Goal: Transaction & Acquisition: Purchase product/service

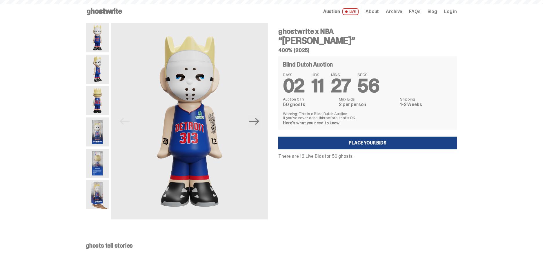
click at [100, 36] on img at bounding box center [97, 37] width 23 height 29
click at [98, 68] on img at bounding box center [97, 69] width 23 height 29
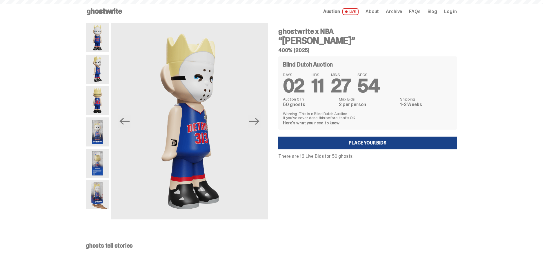
click at [102, 97] on img at bounding box center [97, 100] width 23 height 29
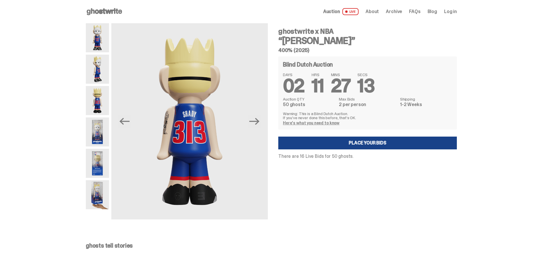
click at [456, 10] on span "Log in" at bounding box center [450, 11] width 13 height 5
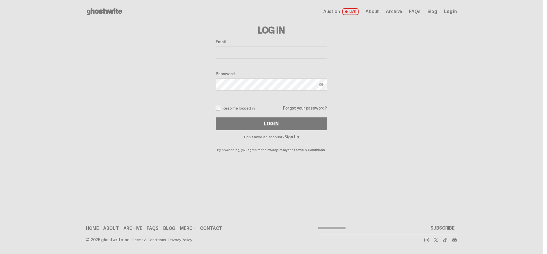
type input "**********"
click at [274, 124] on button "Log In" at bounding box center [271, 123] width 111 height 13
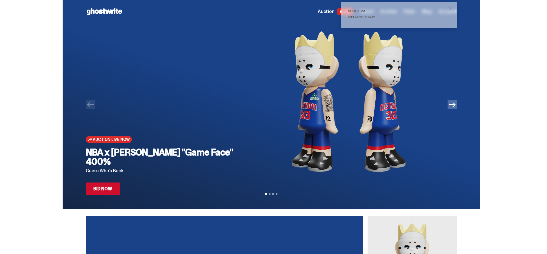
click at [453, 8] on span "close" at bounding box center [451, 9] width 6 height 6
